Goal: Task Accomplishment & Management: Use online tool/utility

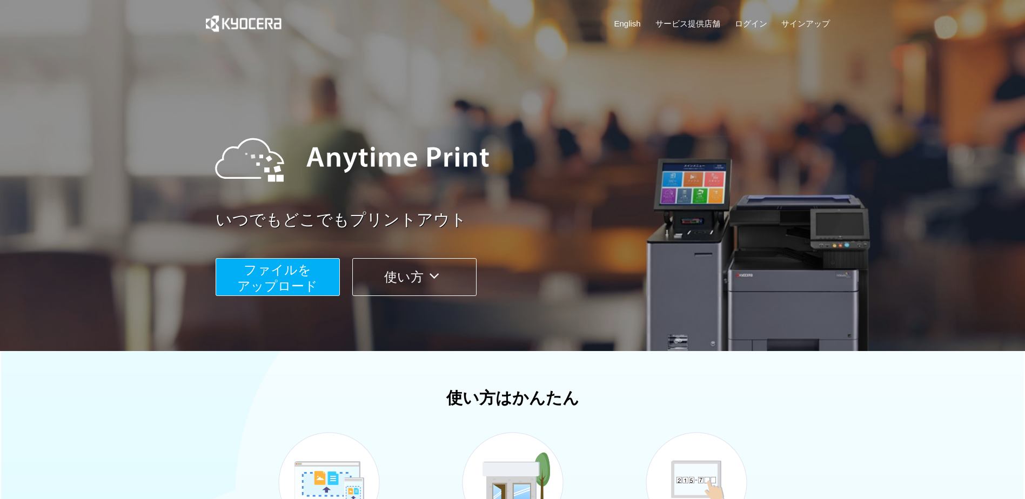
click at [291, 278] on span "ファイルを ​​アップロード" at bounding box center [277, 278] width 81 height 31
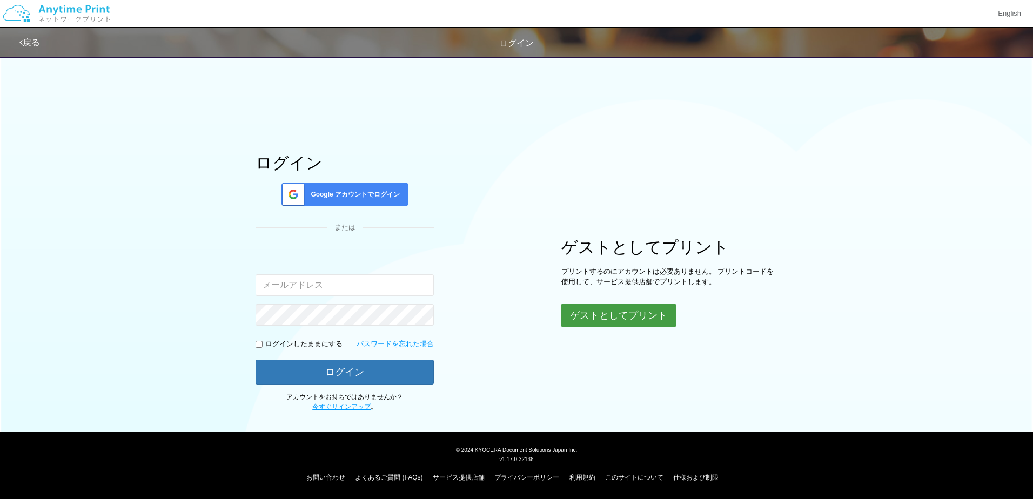
click at [641, 315] on button "ゲストとしてプリント" at bounding box center [619, 316] width 115 height 24
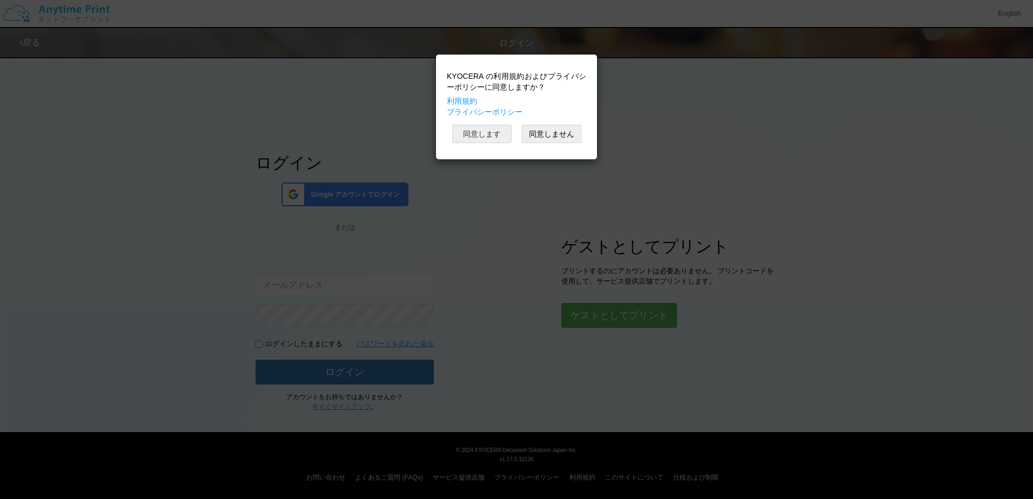
click at [491, 139] on button "同意します" at bounding box center [481, 134] width 59 height 18
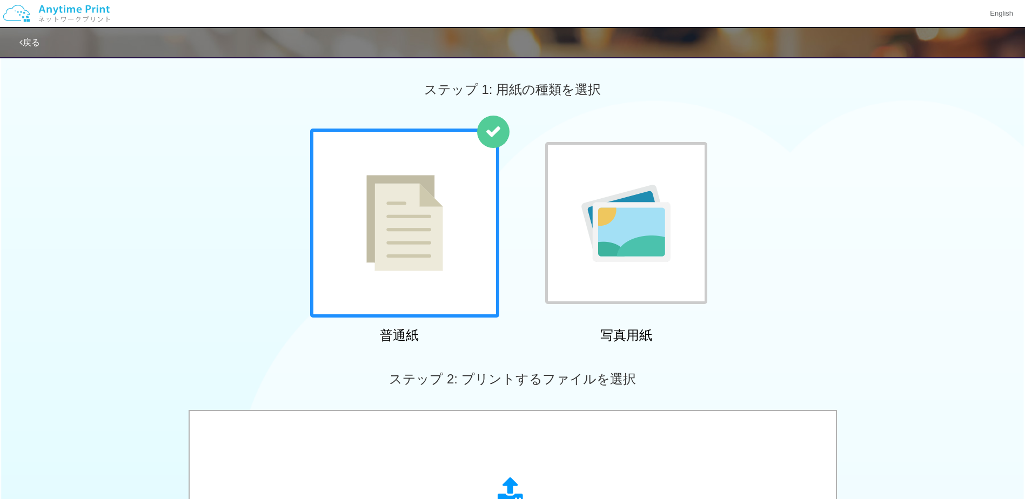
click at [447, 231] on div at bounding box center [404, 223] width 189 height 189
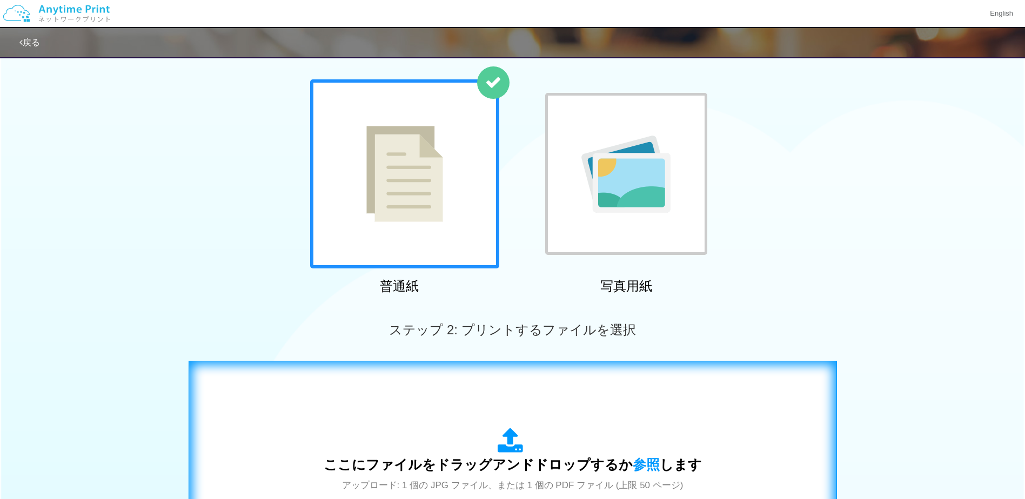
scroll to position [162, 0]
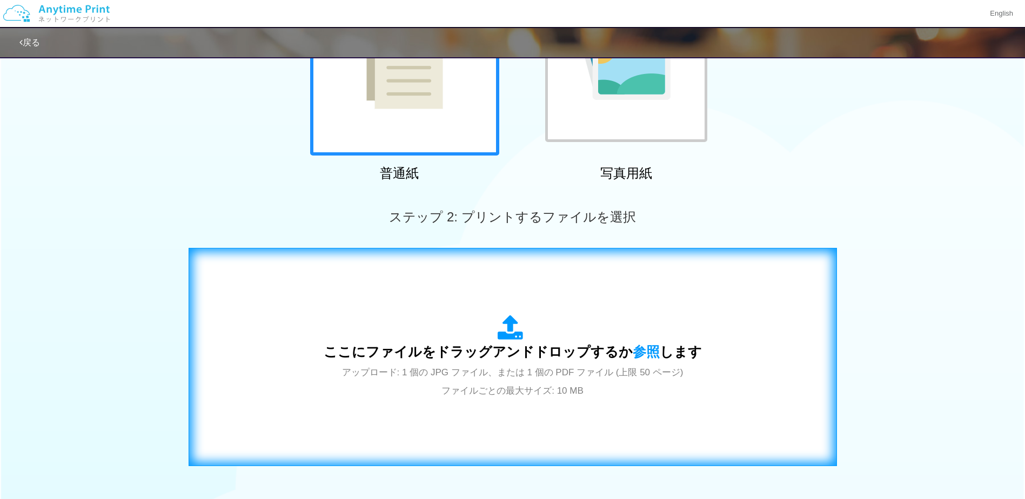
click at [544, 359] on span "ここにファイルをドラッグアンドドロップするか 参照 します" at bounding box center [513, 351] width 378 height 15
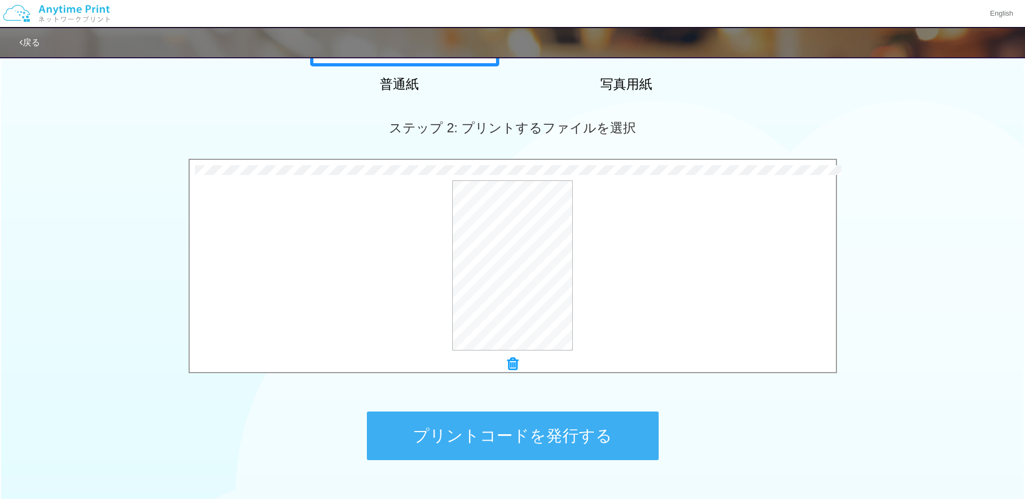
scroll to position [270, 0]
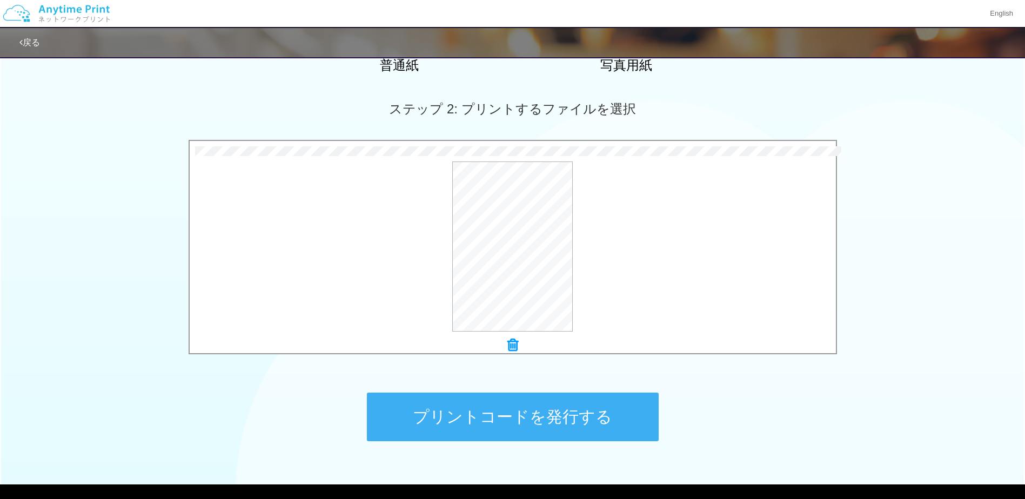
click at [546, 417] on button "プリントコードを発行する" at bounding box center [513, 417] width 292 height 49
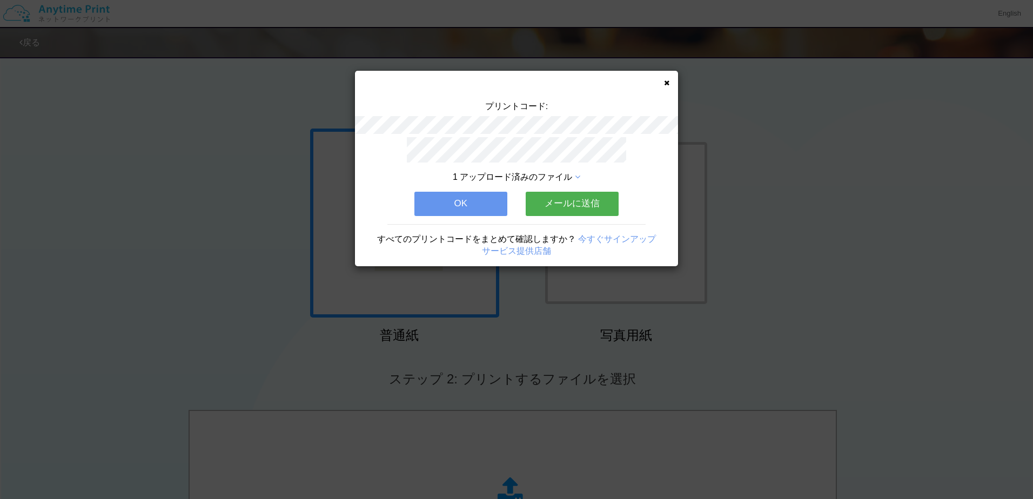
click at [460, 196] on button "OK" at bounding box center [461, 204] width 93 height 24
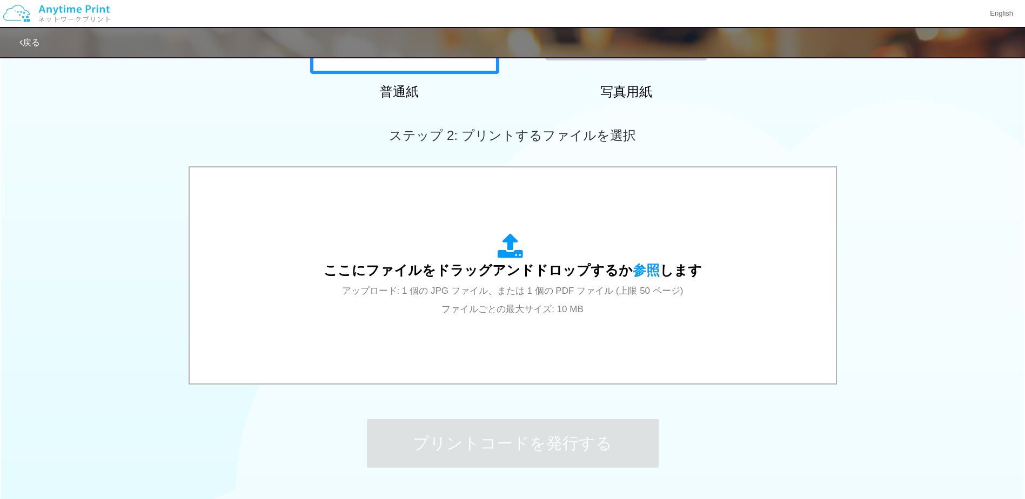
scroll to position [270, 0]
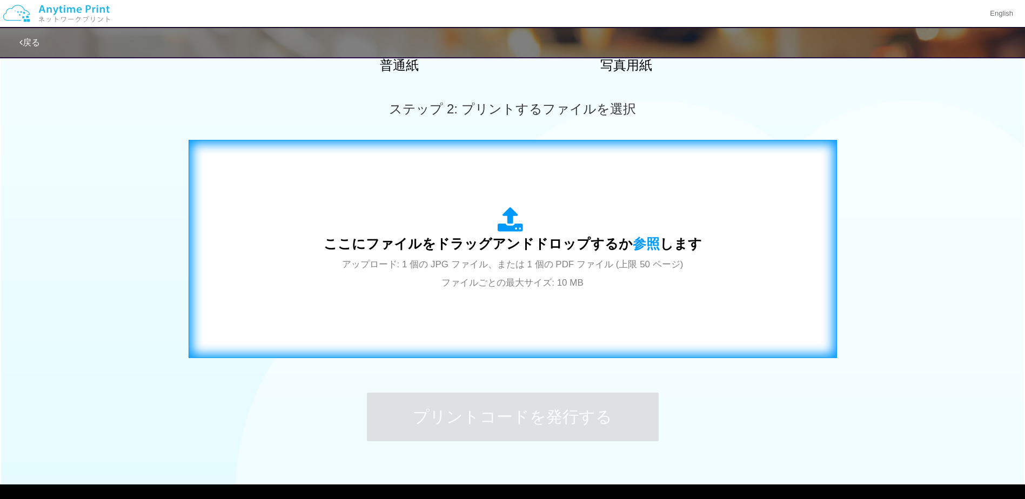
click at [547, 250] on span "ここにファイルをドラッグアンドドロップするか 参照 します" at bounding box center [513, 243] width 378 height 15
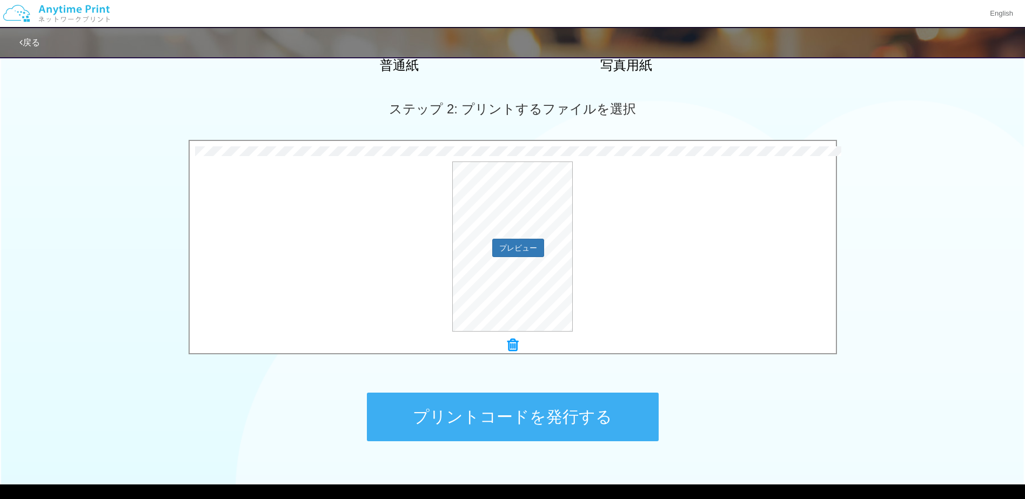
click at [608, 242] on div "プレビュー" at bounding box center [513, 247] width 646 height 170
click at [433, 258] on div "プレビュー" at bounding box center [513, 247] width 646 height 170
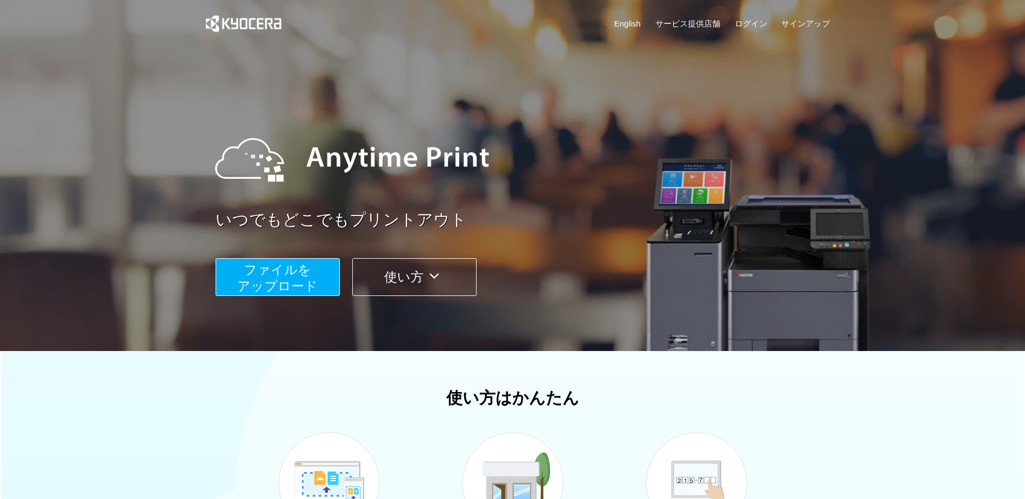
click at [293, 283] on span "ファイルを ​​アップロード" at bounding box center [277, 278] width 81 height 31
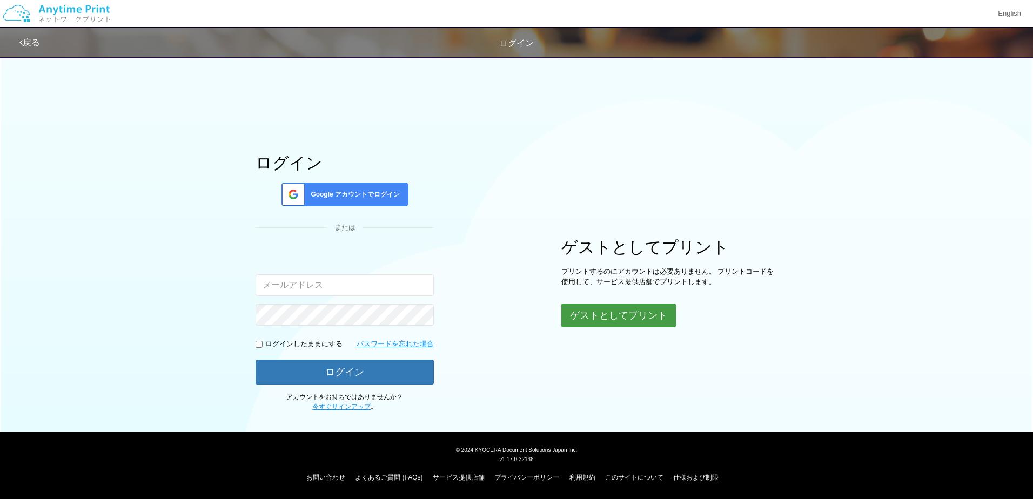
click at [636, 314] on button "ゲストとしてプリント" at bounding box center [619, 316] width 115 height 24
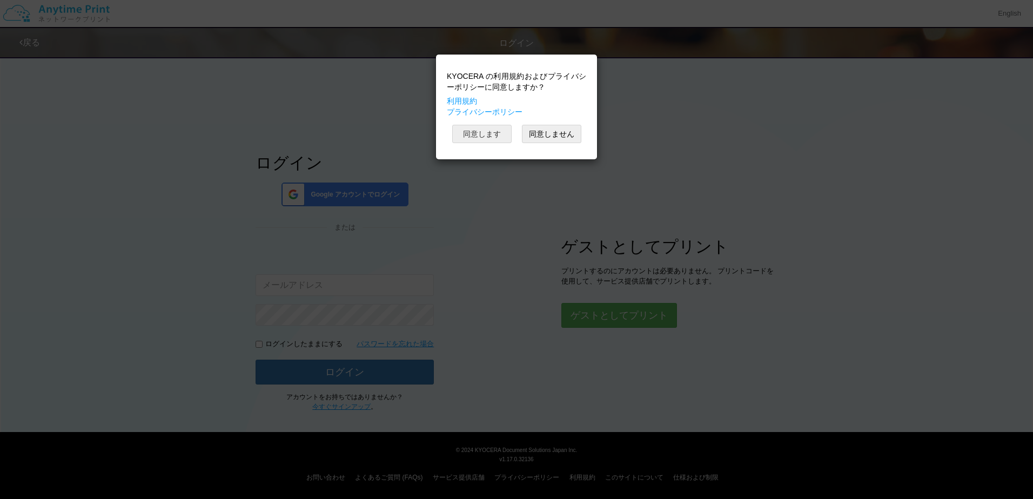
click at [487, 138] on button "同意します" at bounding box center [481, 134] width 59 height 18
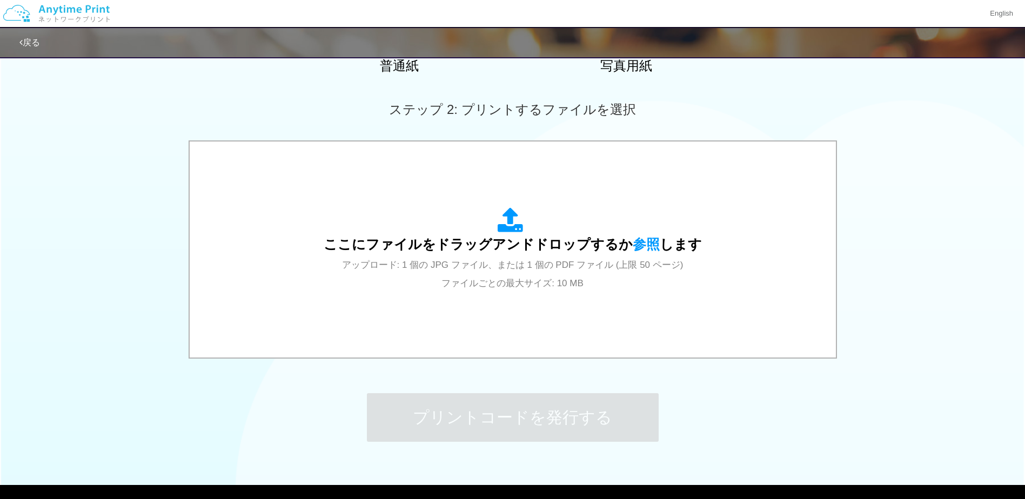
scroll to position [270, 0]
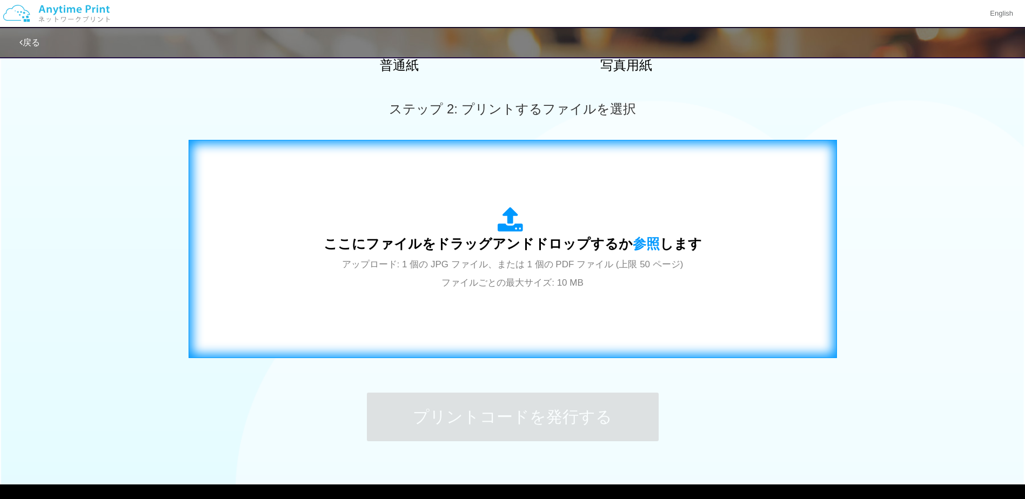
click at [538, 236] on span "ここにファイルをドラッグアンドドロップするか 参照 します" at bounding box center [513, 243] width 378 height 15
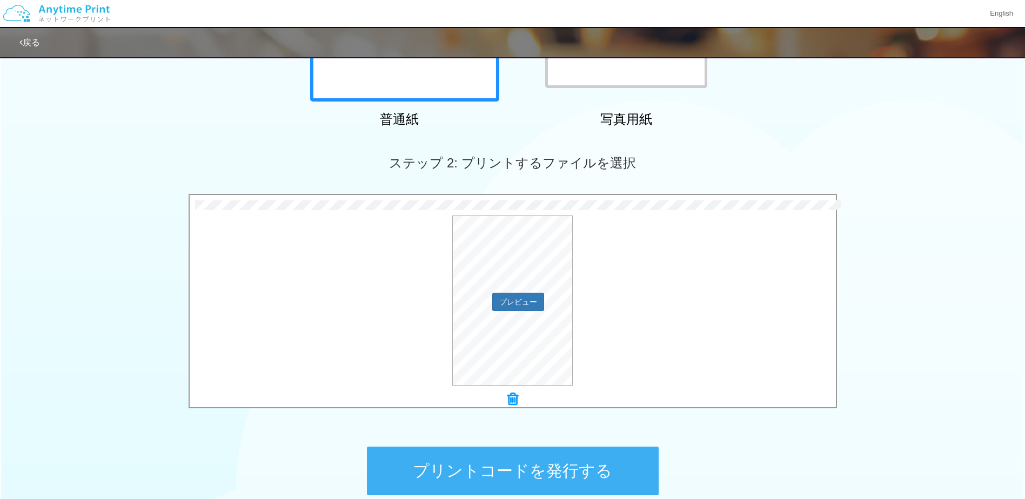
scroll to position [162, 0]
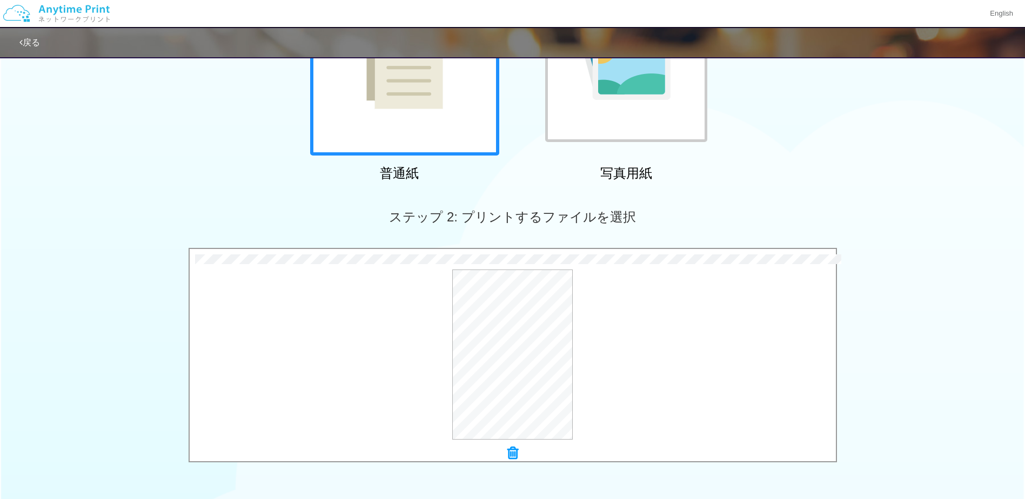
click at [682, 236] on div "ステップ 2: プリントするファイルを選択" at bounding box center [512, 217] width 1025 height 62
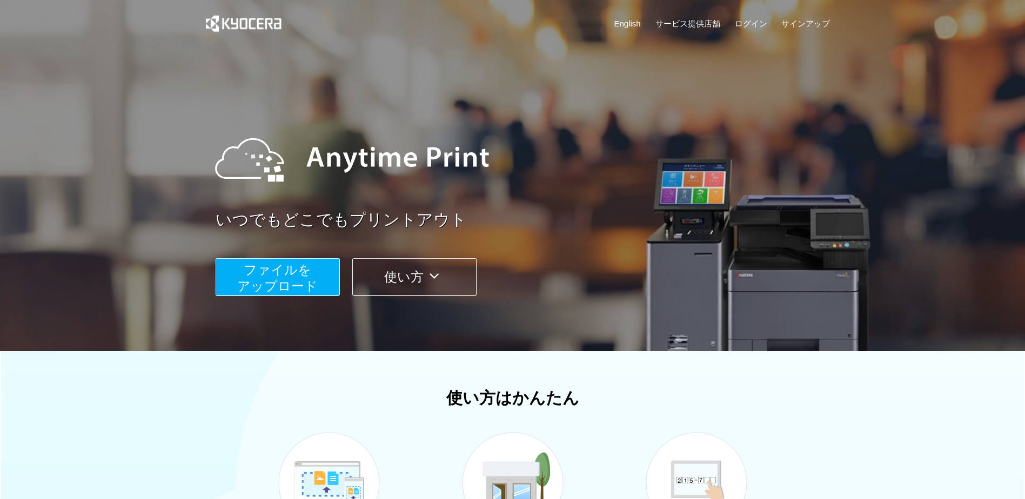
click at [258, 288] on span "ファイルを ​​アップロード" at bounding box center [277, 278] width 81 height 31
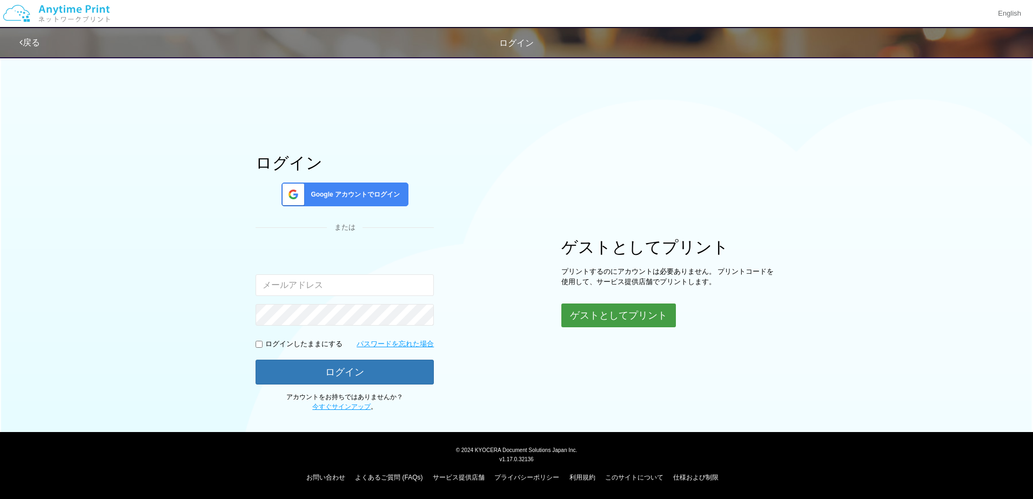
click at [608, 318] on button "ゲストとしてプリント" at bounding box center [619, 316] width 115 height 24
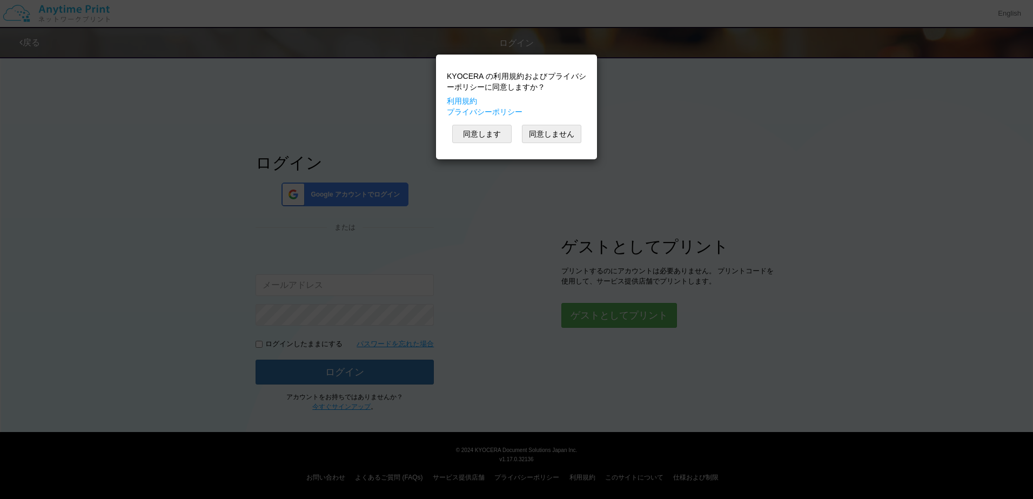
click at [483, 143] on div "KYOCERA の利用規約およびプライバシーポリシーに同意しますか？ 利用規約 プライバシーポリシー 同意します 同意しません" at bounding box center [517, 107] width 150 height 94
click at [484, 137] on button "同意します" at bounding box center [481, 134] width 59 height 18
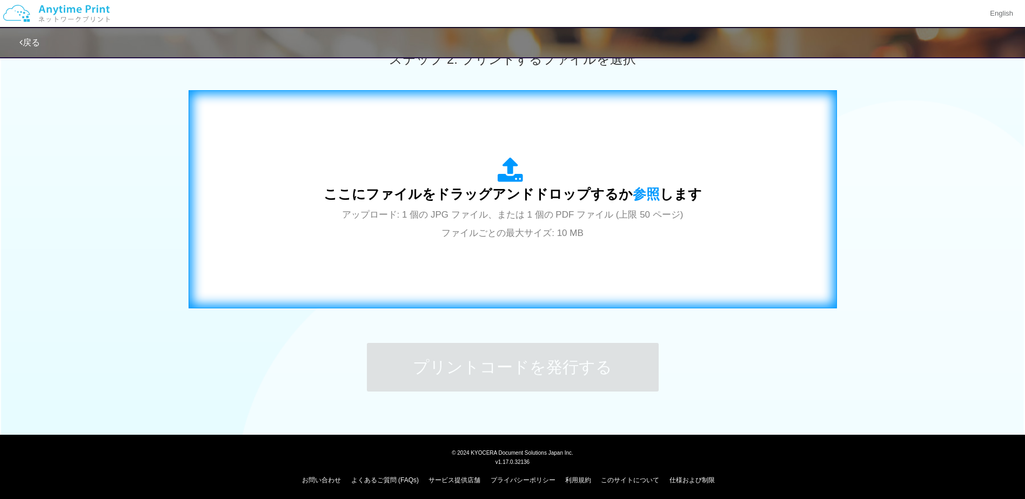
scroll to position [323, 0]
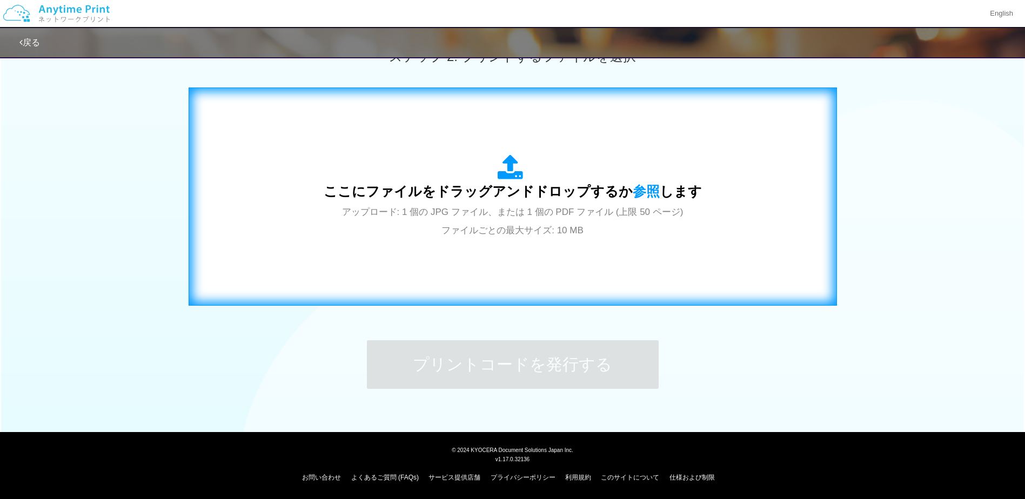
click at [574, 207] on span "アップロード: 1 個の JPG ファイル、または 1 個の PDF ファイル (上限 50 ページ) ファイルごとの最大サイズ: 10 MB" at bounding box center [513, 221] width 342 height 29
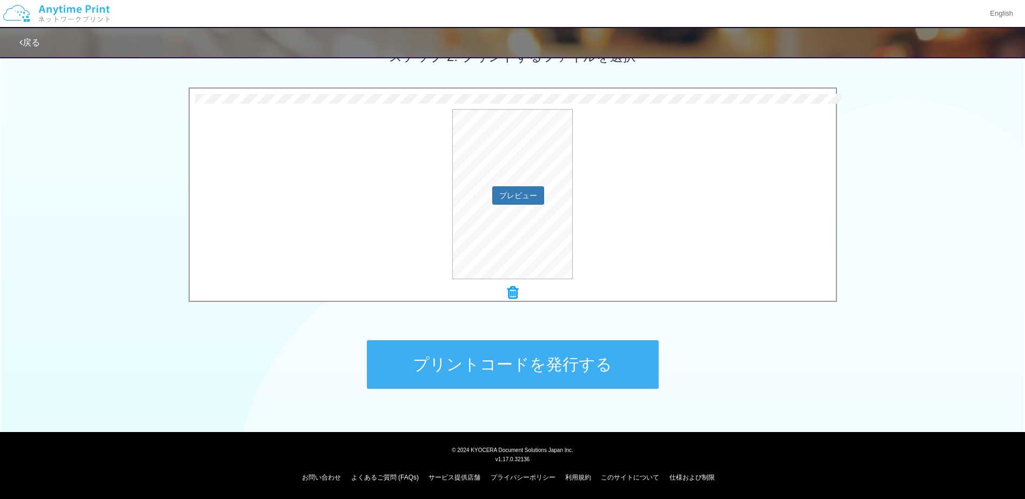
click at [630, 241] on div "プレビュー" at bounding box center [513, 194] width 646 height 170
click at [553, 373] on button "プリントコードを発行する" at bounding box center [513, 364] width 292 height 49
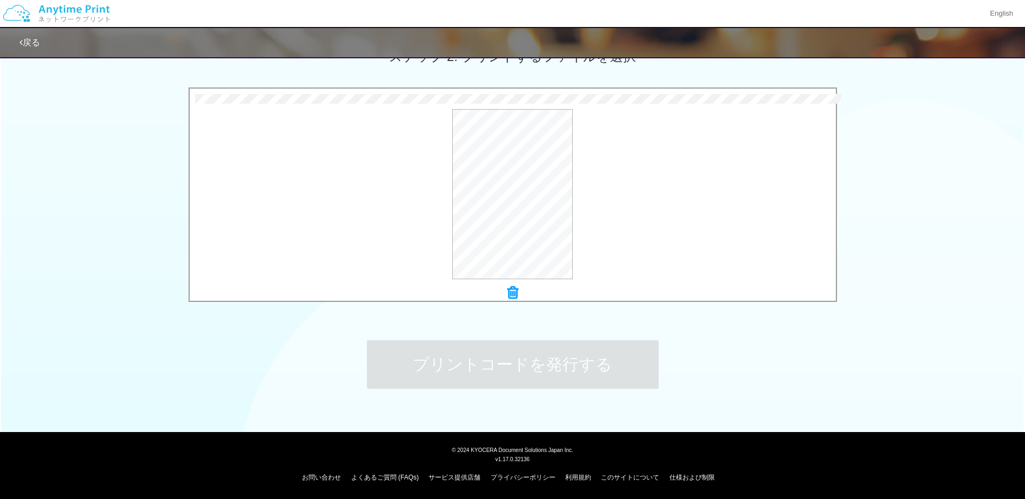
scroll to position [0, 0]
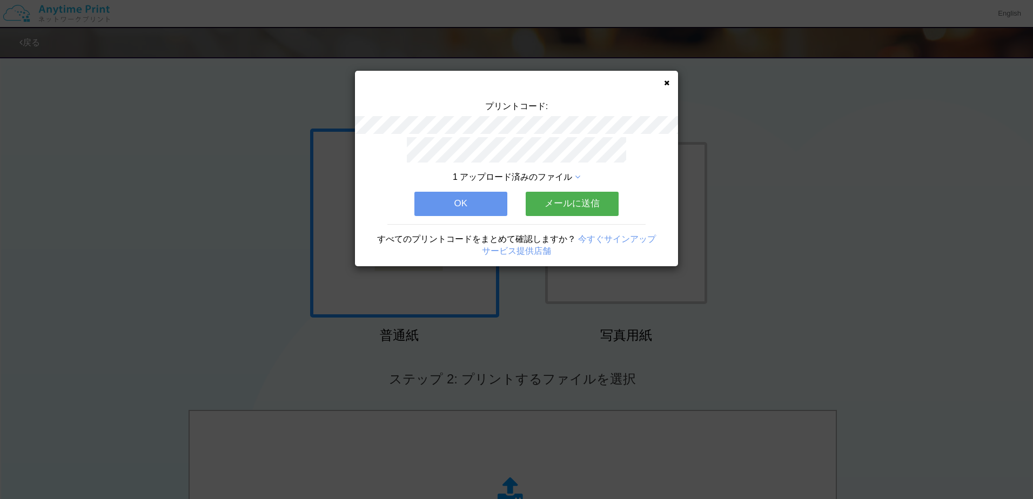
click at [472, 200] on button "OK" at bounding box center [461, 204] width 93 height 24
